Goal: Navigation & Orientation: Find specific page/section

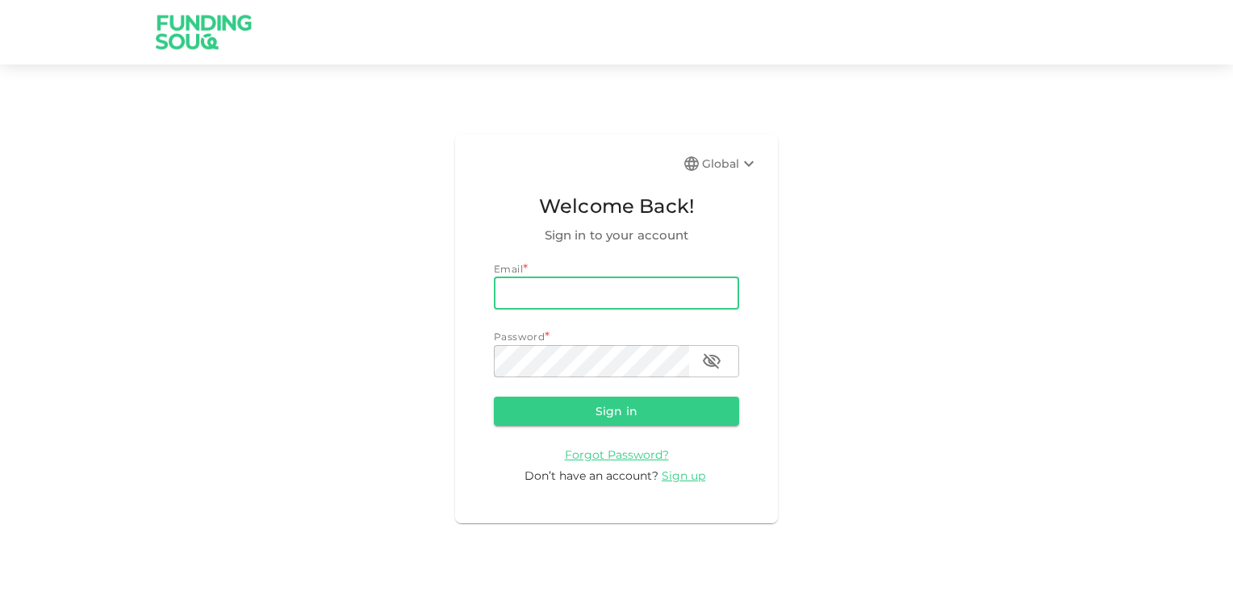
click at [539, 299] on input "email" at bounding box center [616, 293] width 245 height 32
type input "[EMAIL_ADDRESS][DOMAIN_NAME]"
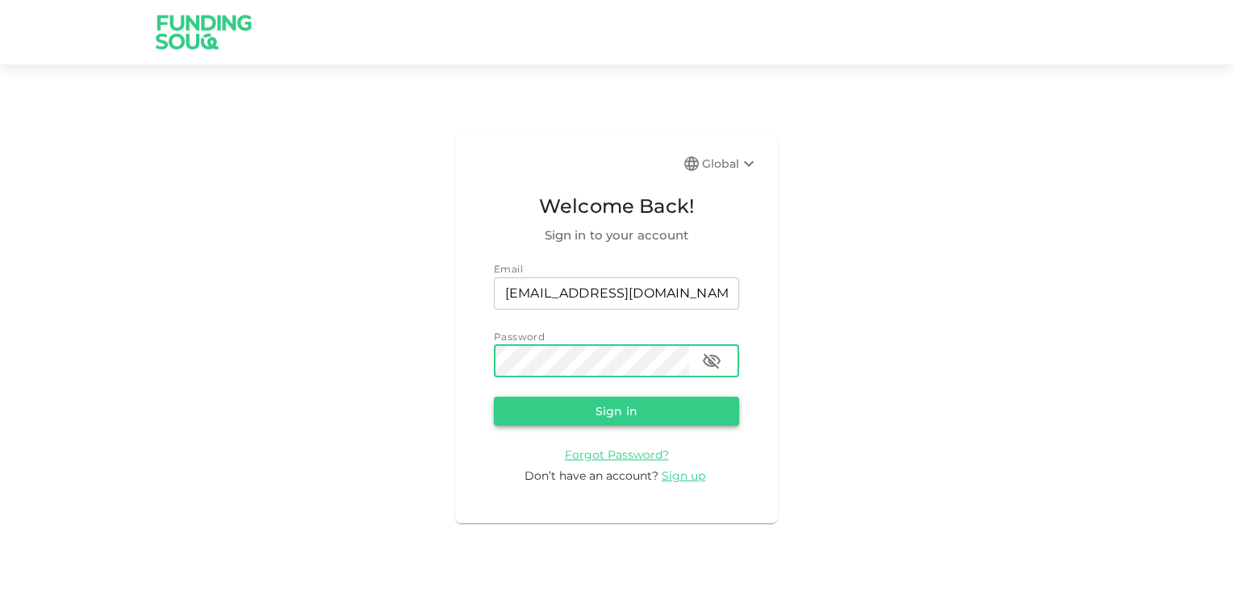
click at [599, 408] on button "Sign in" at bounding box center [616, 411] width 245 height 29
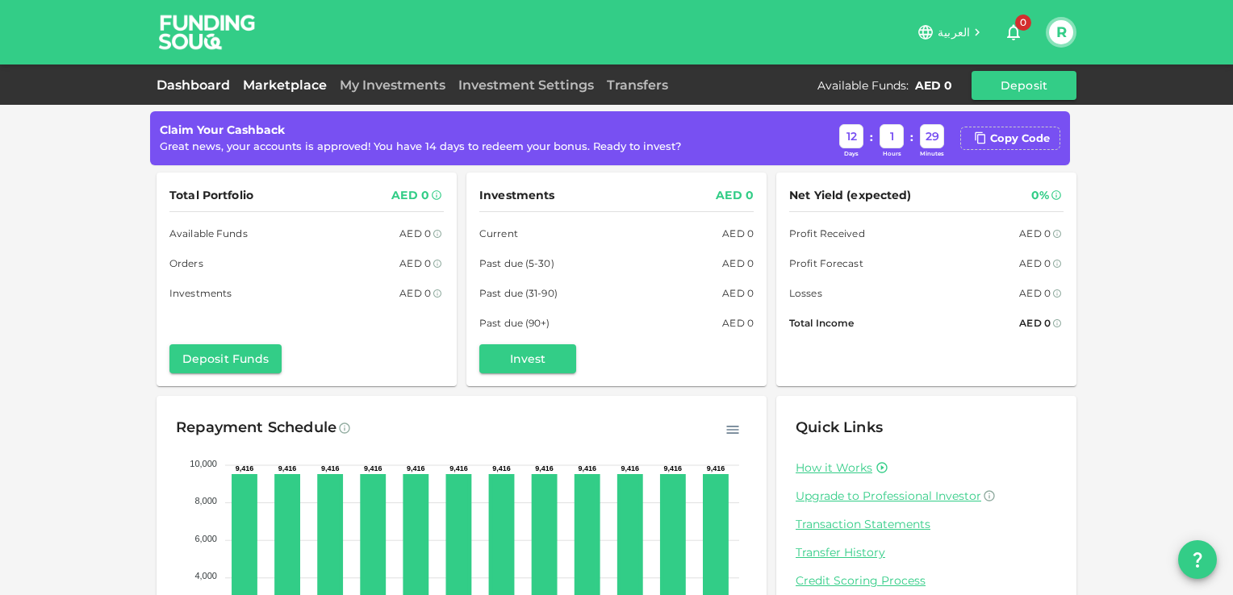
click at [284, 81] on link "Marketplace" at bounding box center [284, 84] width 97 height 15
